Goal: Information Seeking & Learning: Learn about a topic

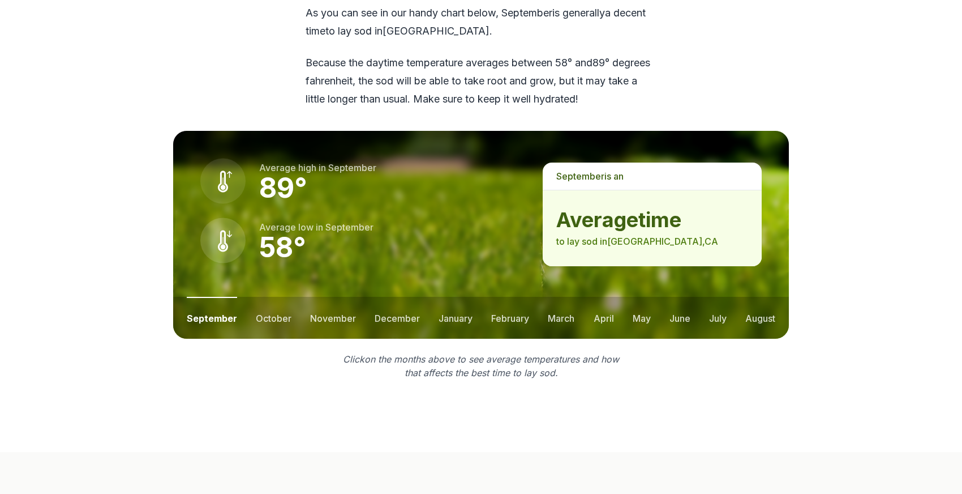
scroll to position [1459, 0]
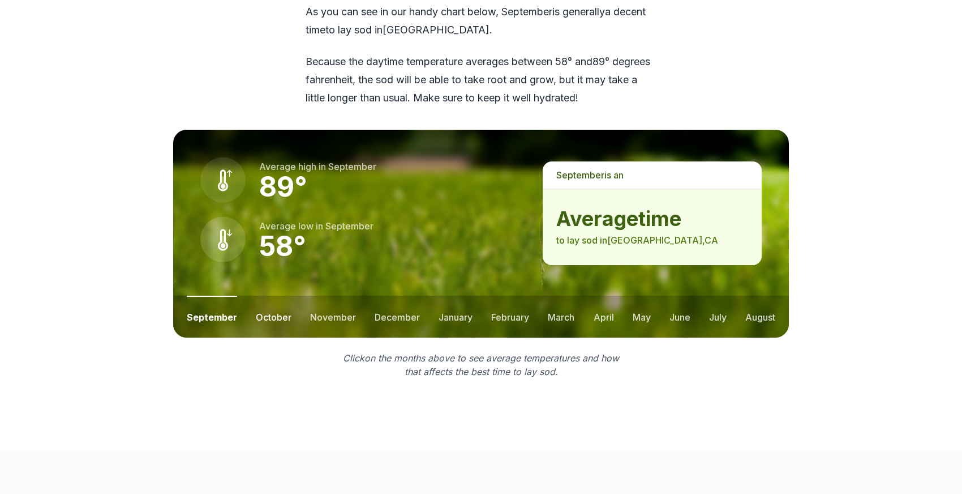
click at [266, 295] on button "october" at bounding box center [274, 316] width 36 height 42
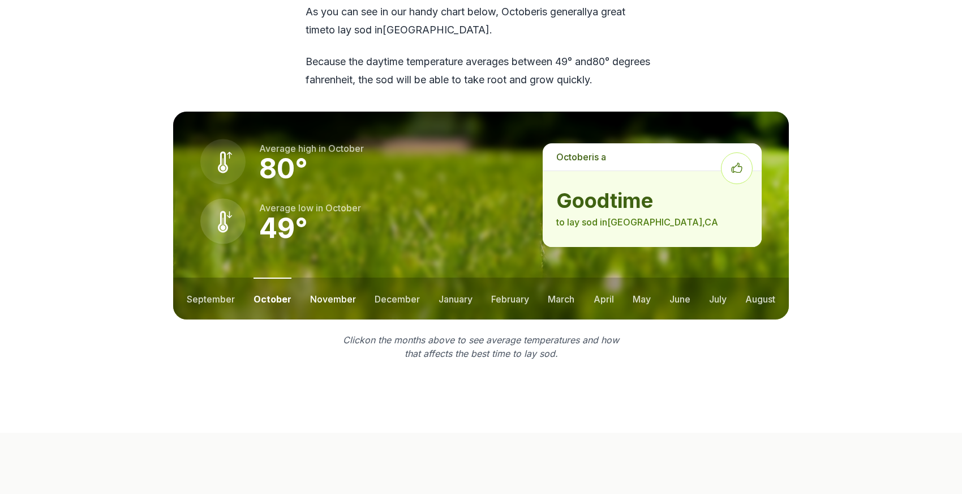
click at [335, 280] on button "november" at bounding box center [333, 298] width 46 height 42
click at [394, 280] on button "december" at bounding box center [396, 298] width 45 height 42
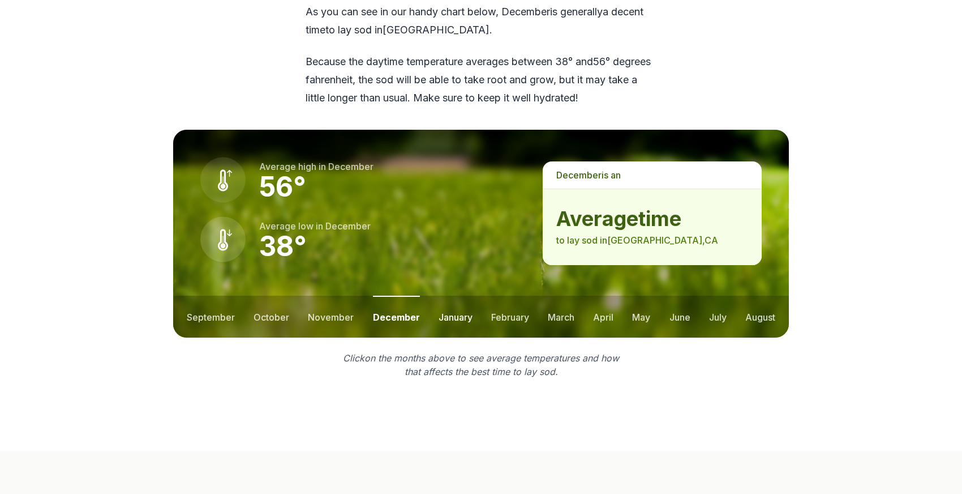
click at [445, 300] on button "january" at bounding box center [456, 316] width 34 height 42
click at [486, 296] on ul "september october november december january february march april may june july …" at bounding box center [481, 316] width 616 height 42
click at [525, 297] on button "february" at bounding box center [511, 316] width 38 height 42
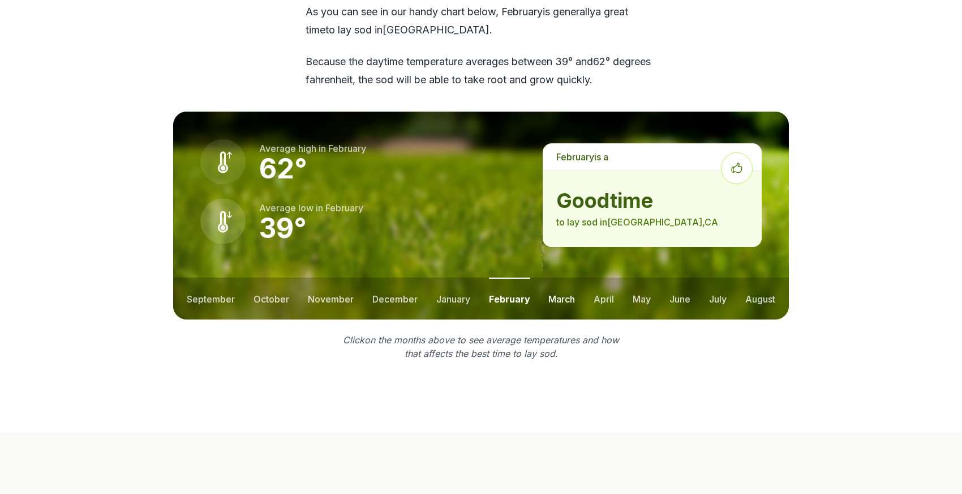
click at [565, 280] on button "march" at bounding box center [561, 298] width 27 height 42
click at [602, 278] on button "april" at bounding box center [604, 298] width 20 height 42
click at [638, 281] on button "may" at bounding box center [641, 298] width 18 height 42
click at [672, 280] on button "june" at bounding box center [680, 298] width 21 height 42
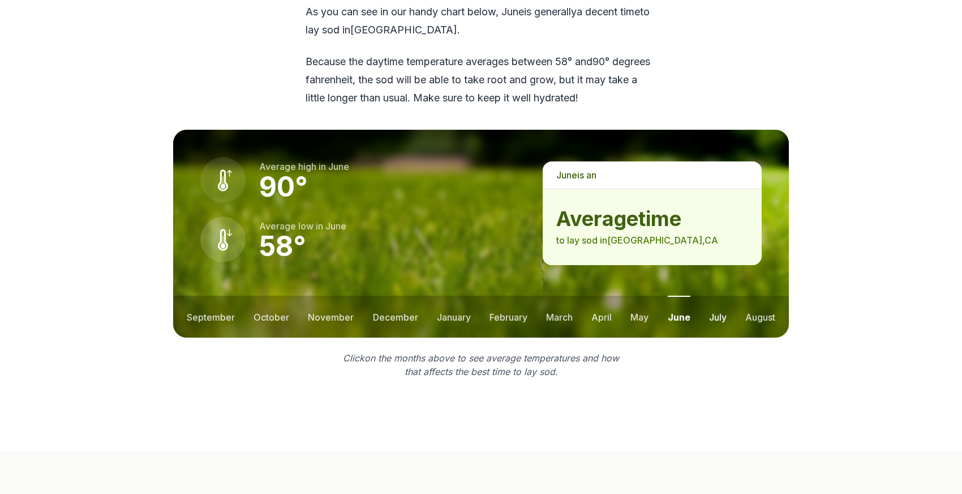
click at [713, 296] on button "july" at bounding box center [718, 316] width 18 height 42
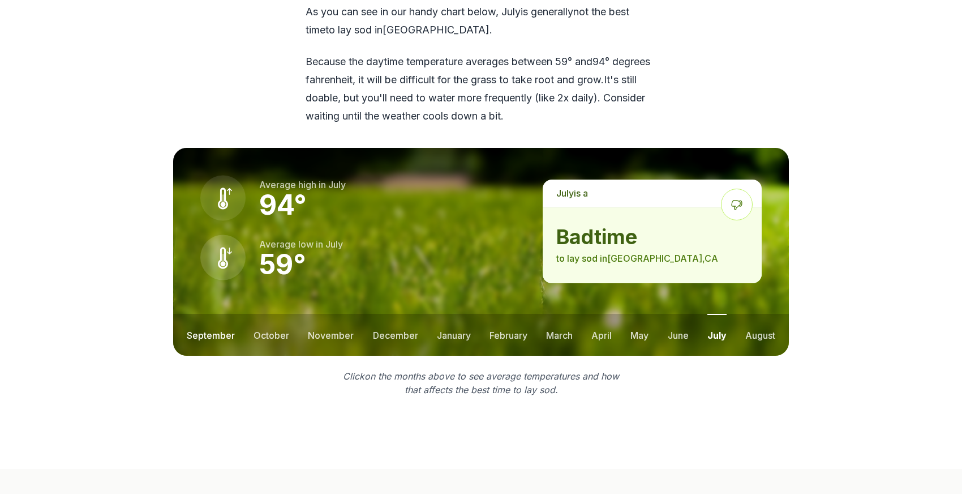
click at [207, 315] on button "september" at bounding box center [211, 335] width 48 height 42
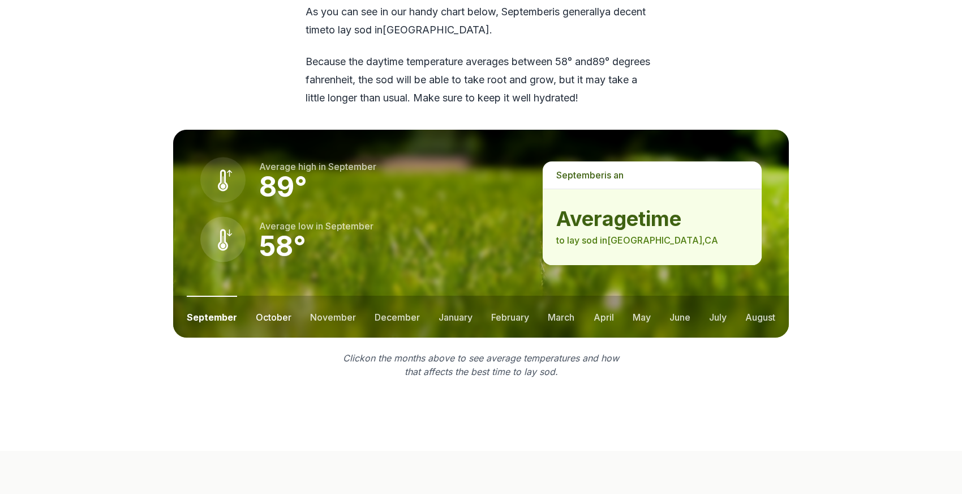
click at [265, 299] on button "october" at bounding box center [274, 316] width 36 height 42
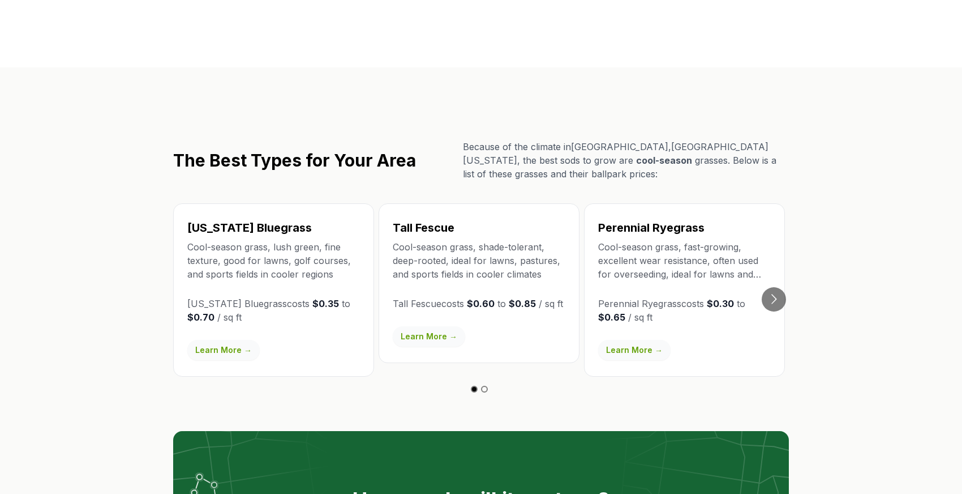
scroll to position [1825, 0]
